Goal: Information Seeking & Learning: Learn about a topic

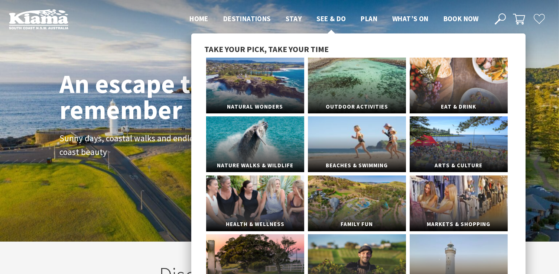
click at [328, 18] on span "See & Do" at bounding box center [330, 18] width 29 height 9
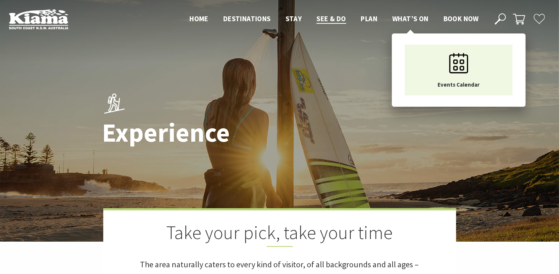
click at [407, 19] on span "What’s On" at bounding box center [410, 18] width 36 height 9
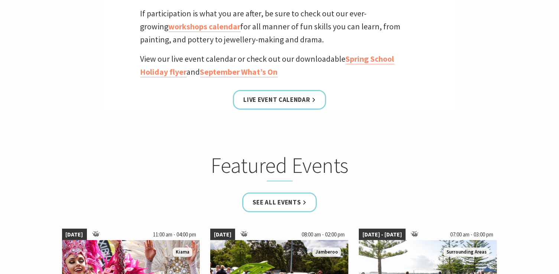
scroll to position [338, 0]
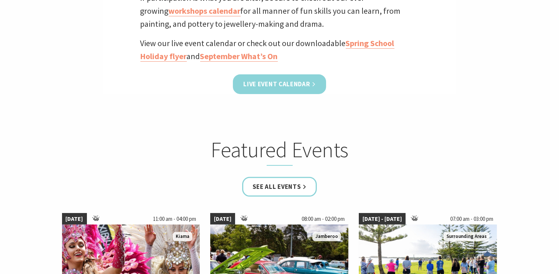
click at [250, 84] on link "Live Event Calendar" at bounding box center [279, 84] width 93 height 20
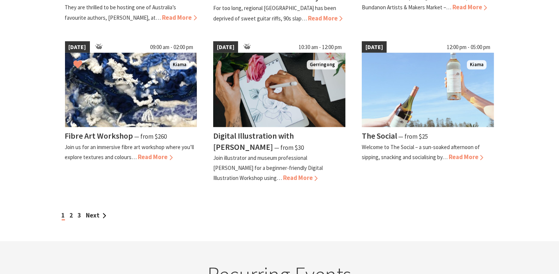
scroll to position [675, 0]
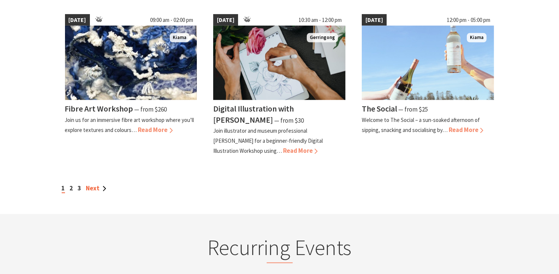
click at [94, 185] on link "Next" at bounding box center [96, 188] width 20 height 8
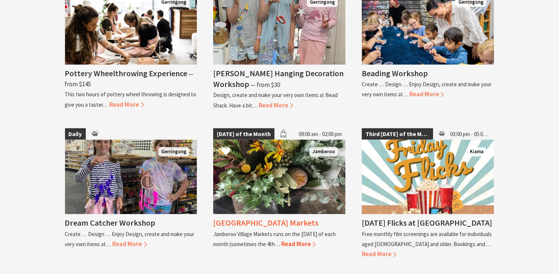
scroll to position [1249, 0]
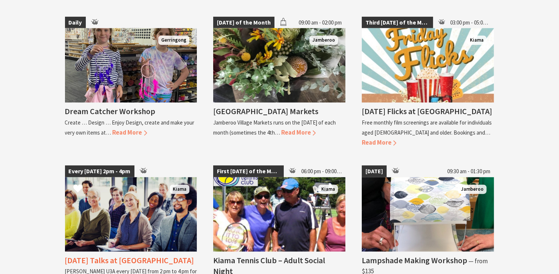
click at [119, 255] on h4 "Monday Talks at Kiama U3A" at bounding box center [129, 260] width 129 height 10
